Goal: Task Accomplishment & Management: Manage account settings

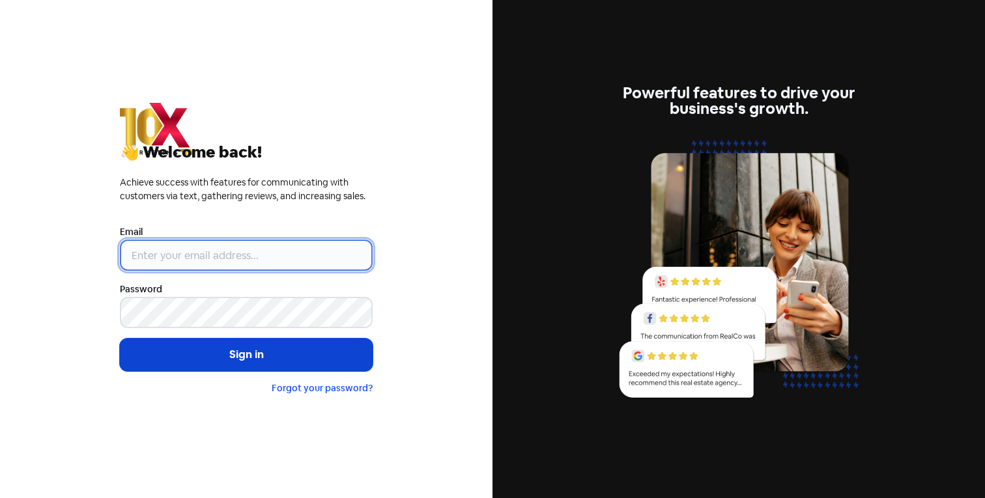
type input "[EMAIL_ADDRESS][DOMAIN_NAME]"
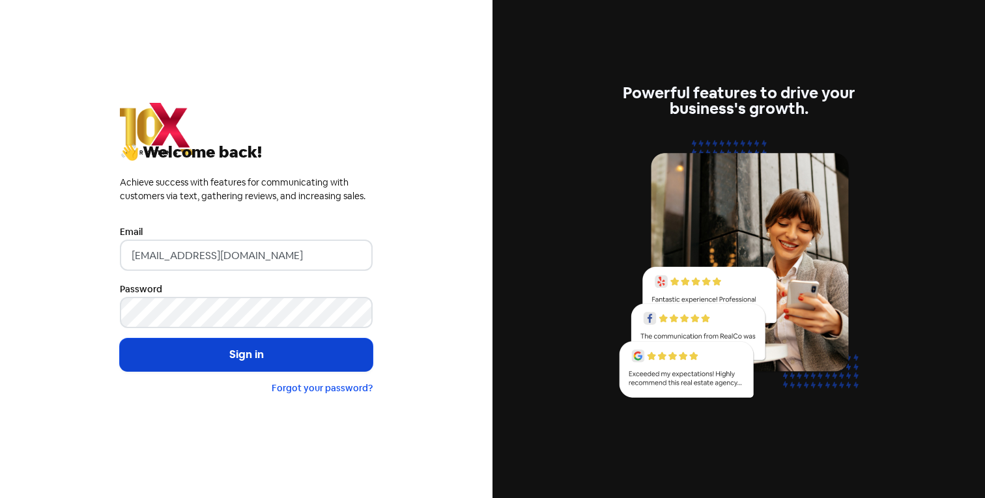
click at [182, 363] on button "Sign in" at bounding box center [246, 355] width 253 height 33
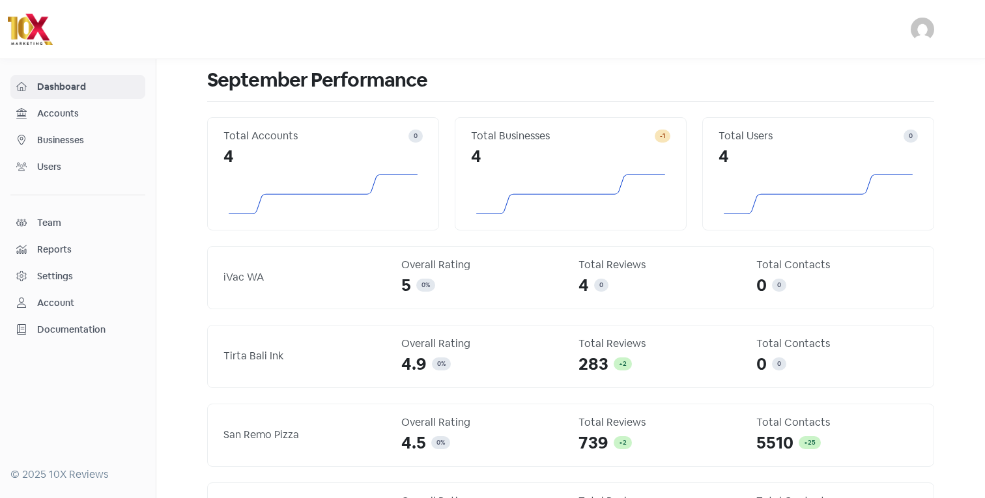
click at [72, 131] on link "Businesses" at bounding box center [77, 140] width 135 height 24
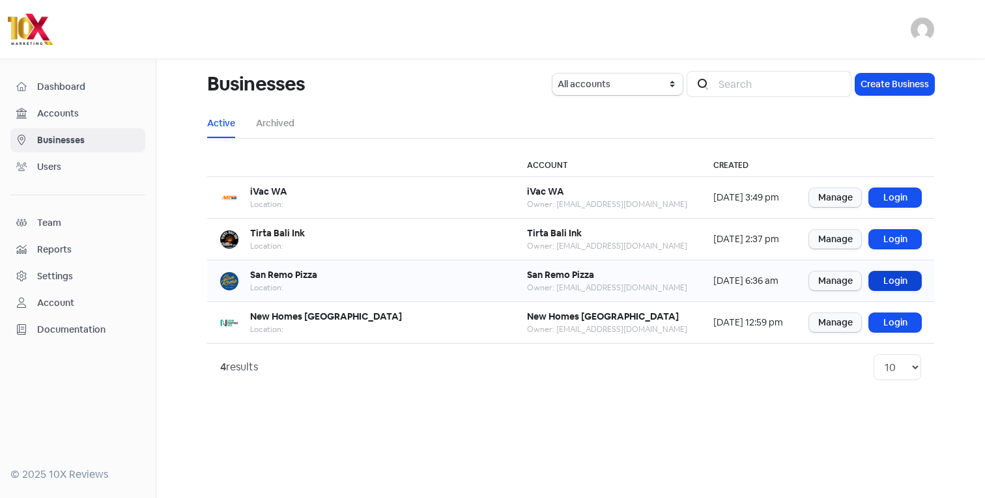
click at [889, 276] on link "Login" at bounding box center [895, 281] width 52 height 19
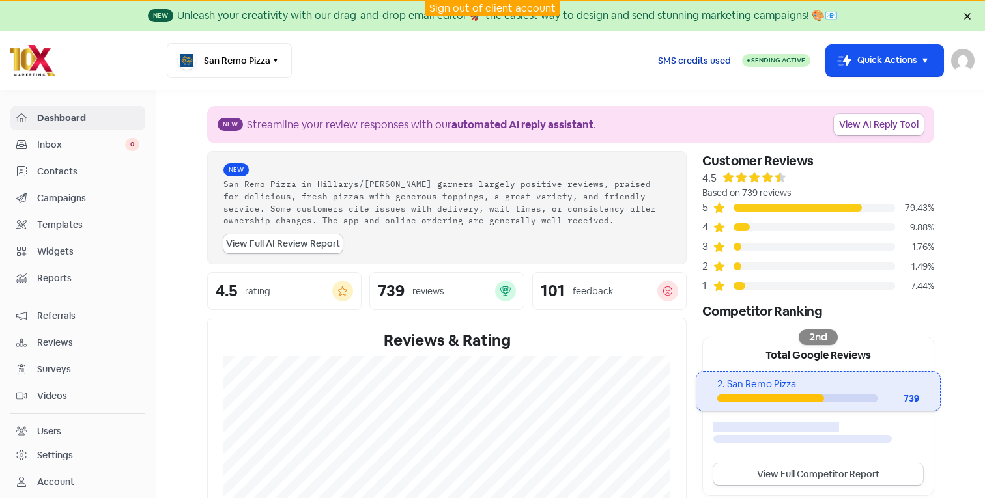
click at [691, 59] on span "SMS credits used" at bounding box center [694, 61] width 73 height 14
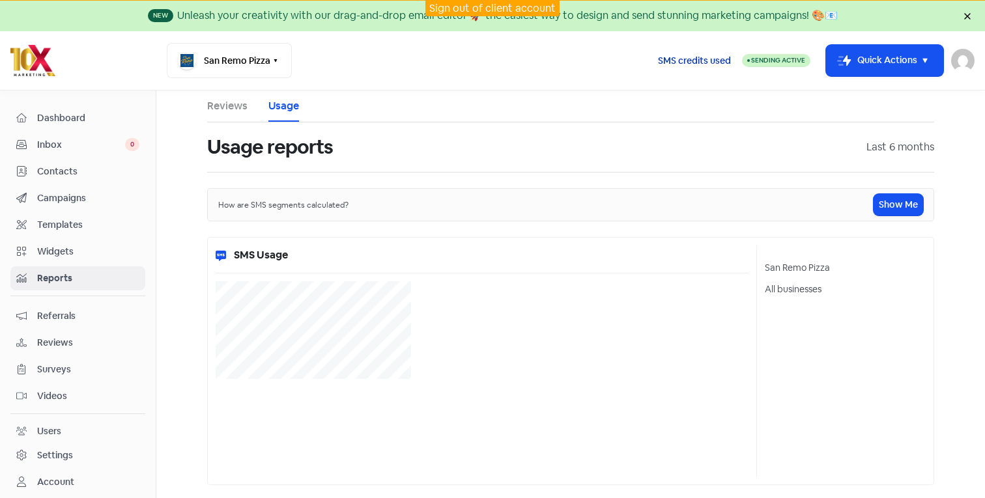
select select "[object Object]"
